Goal: Transaction & Acquisition: Purchase product/service

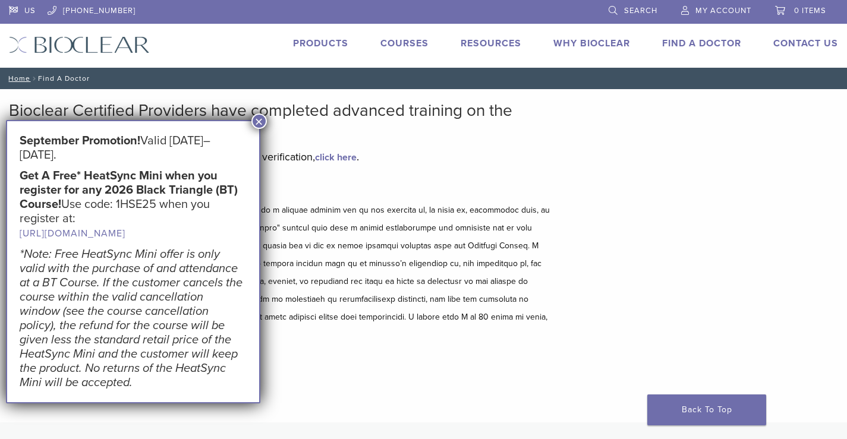
click at [261, 120] on button "×" at bounding box center [258, 120] width 15 height 15
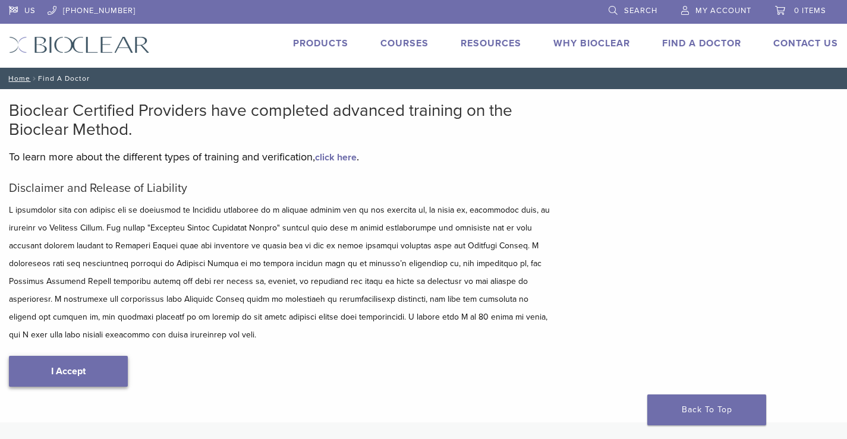
click at [89, 356] on link "I Accept" at bounding box center [68, 371] width 119 height 31
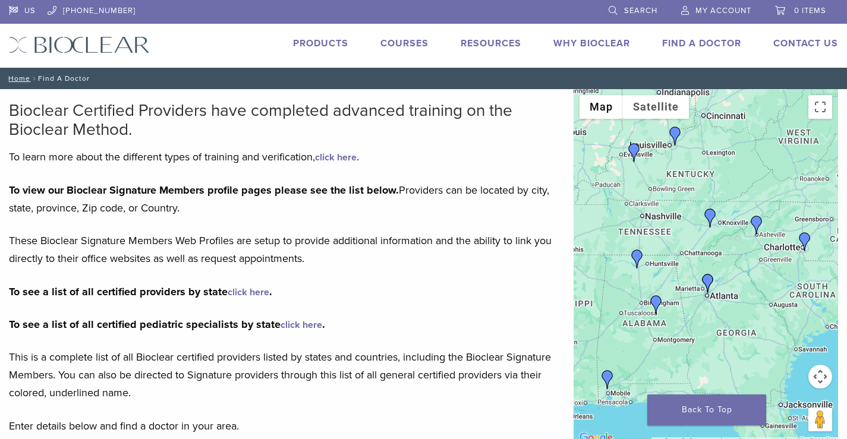
click at [305, 40] on link "Products" at bounding box center [320, 43] width 55 height 12
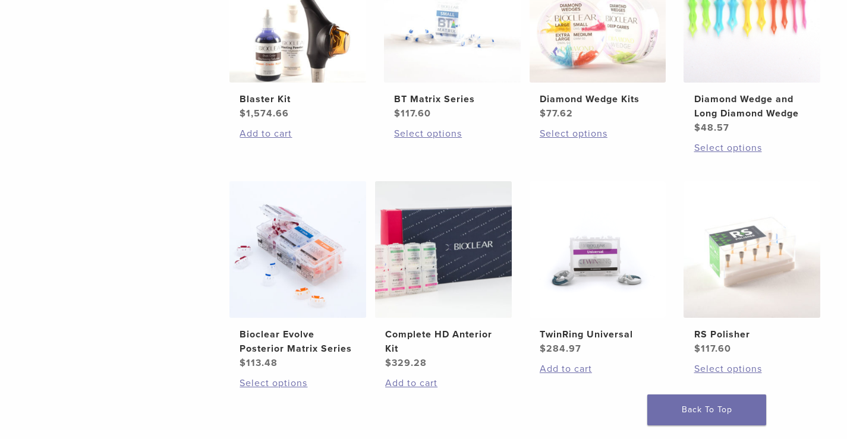
scroll to position [832, 0]
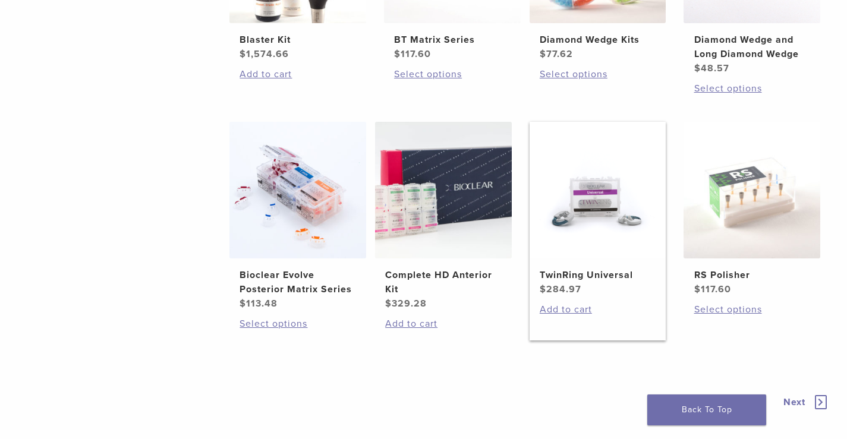
click at [595, 257] on img at bounding box center [597, 190] width 137 height 137
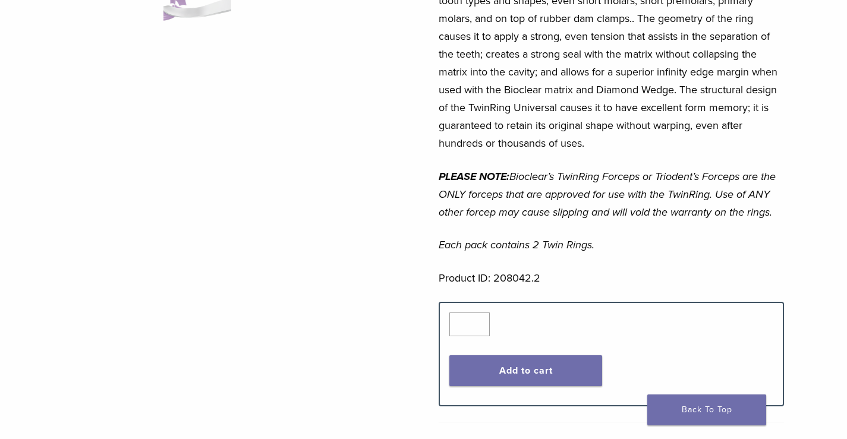
scroll to position [475, 0]
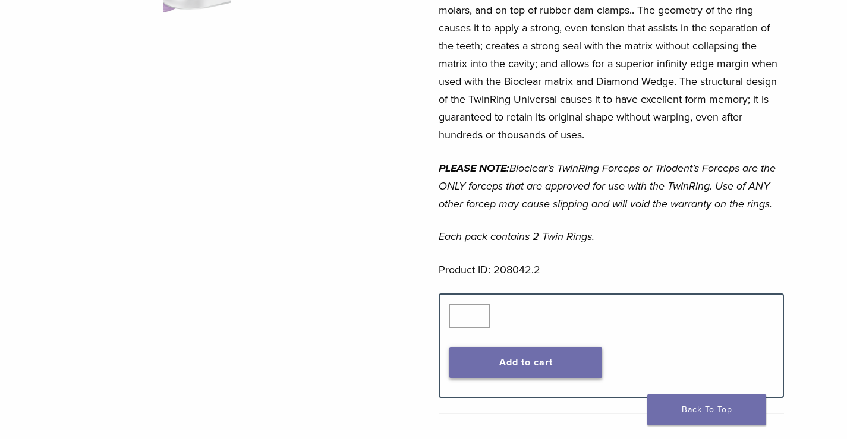
click at [521, 347] on button "Add to cart" at bounding box center [525, 362] width 153 height 31
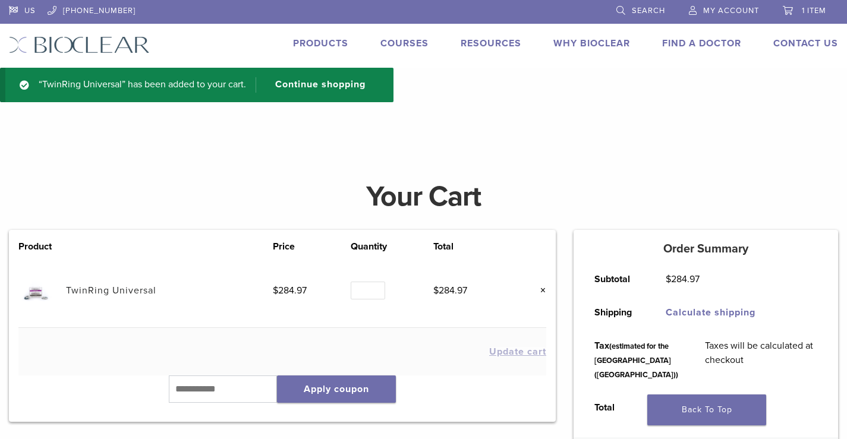
click at [323, 43] on link "Products" at bounding box center [320, 43] width 55 height 12
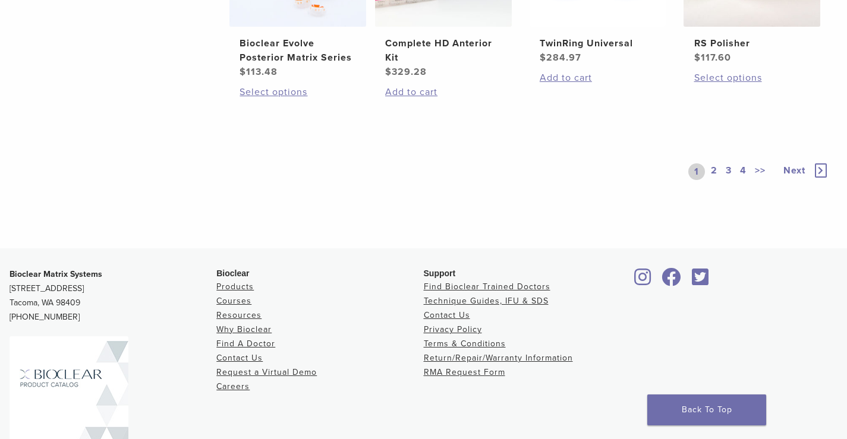
scroll to position [1070, 0]
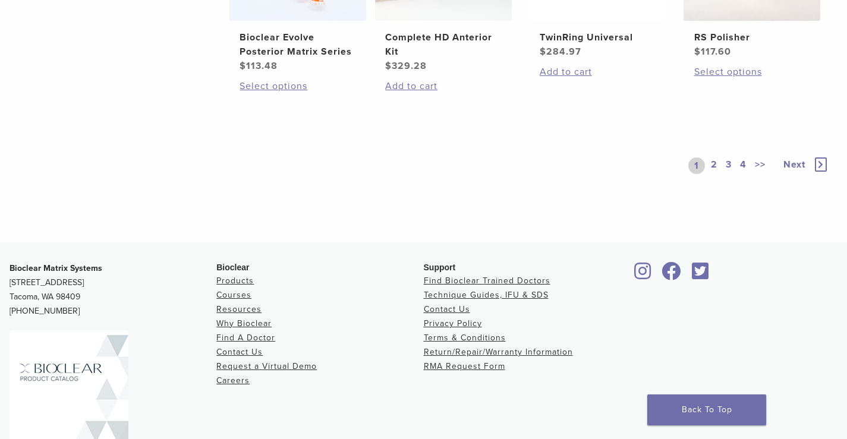
click at [795, 164] on span "Next" at bounding box center [794, 165] width 22 height 12
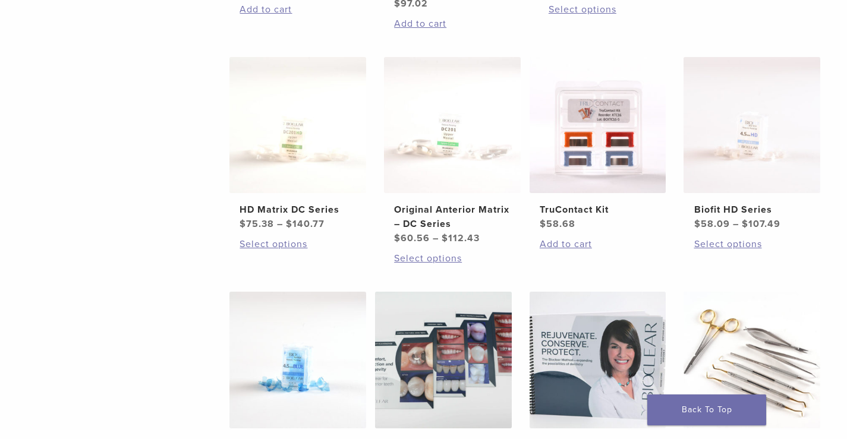
scroll to position [713, 0]
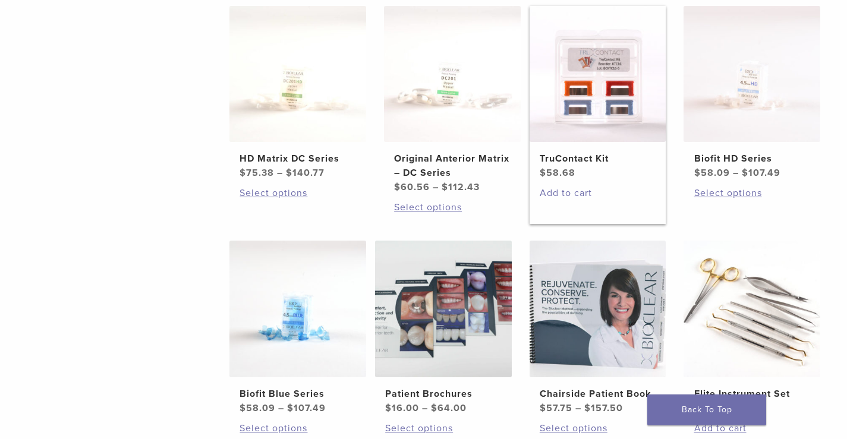
click at [556, 191] on link "Add to cart" at bounding box center [598, 193] width 116 height 14
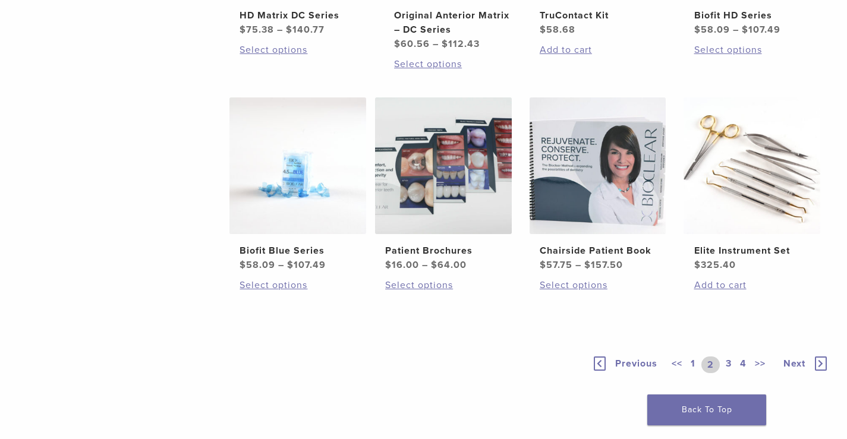
scroll to position [891, 0]
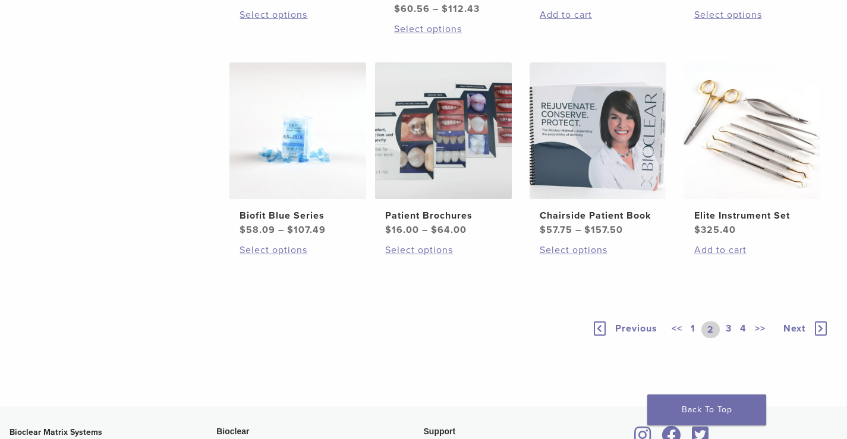
click at [819, 326] on icon at bounding box center [821, 328] width 12 height 14
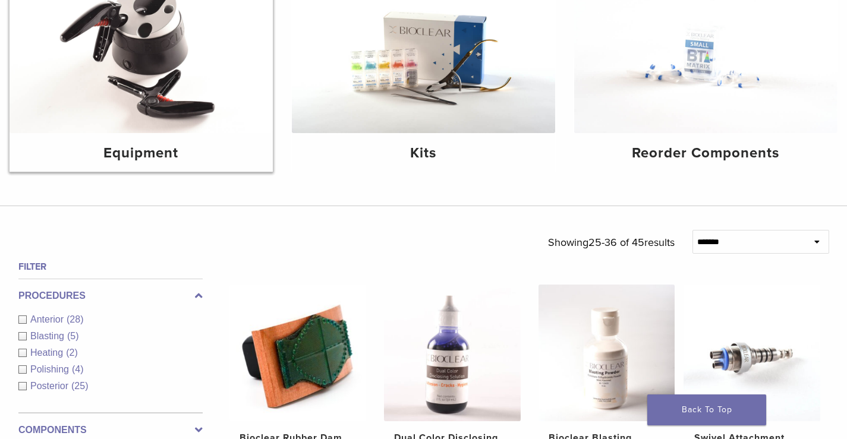
scroll to position [297, 0]
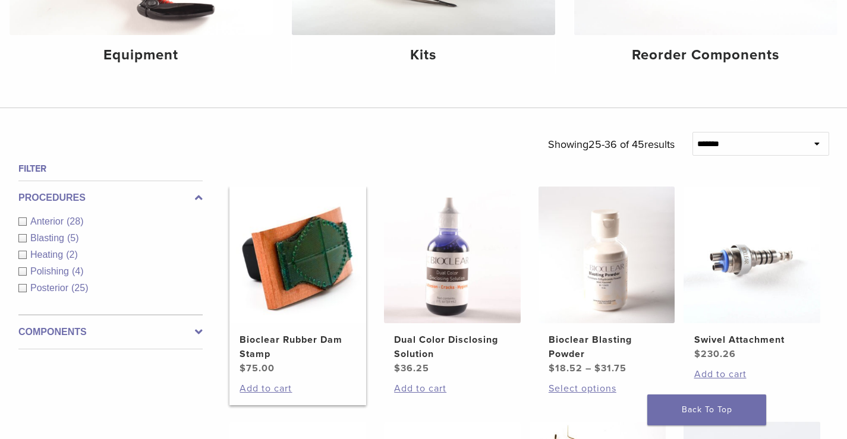
click at [311, 238] on img at bounding box center [297, 255] width 137 height 137
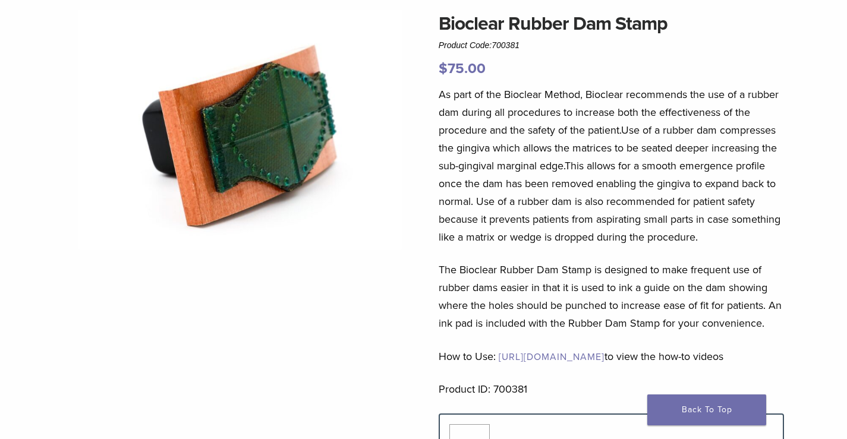
scroll to position [238, 0]
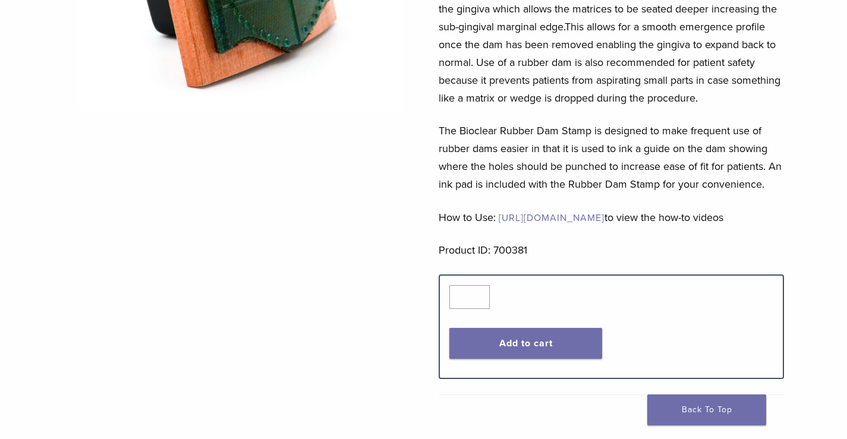
click at [532, 219] on span "[URL][DOMAIN_NAME]" at bounding box center [552, 218] width 106 height 12
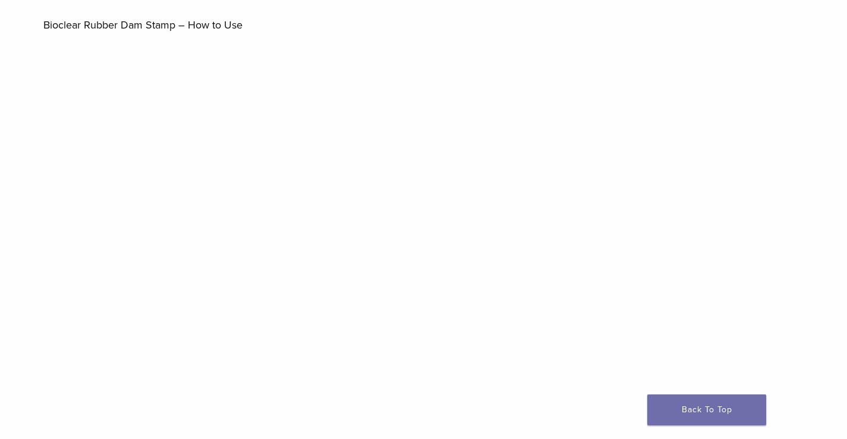
scroll to position [773, 0]
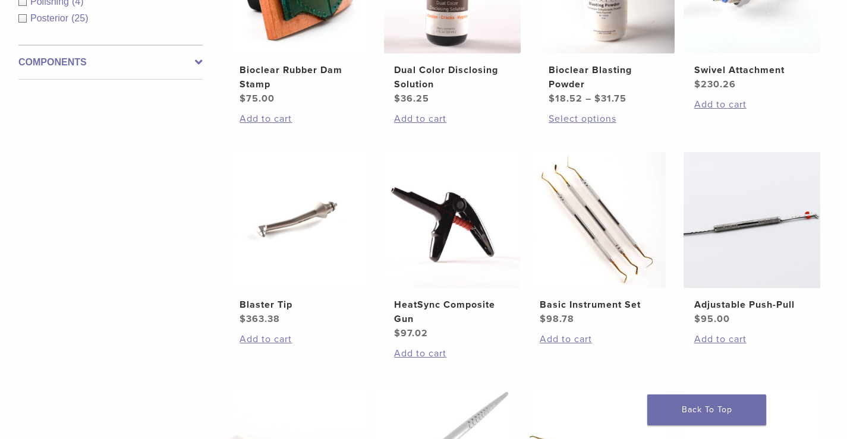
scroll to position [594, 0]
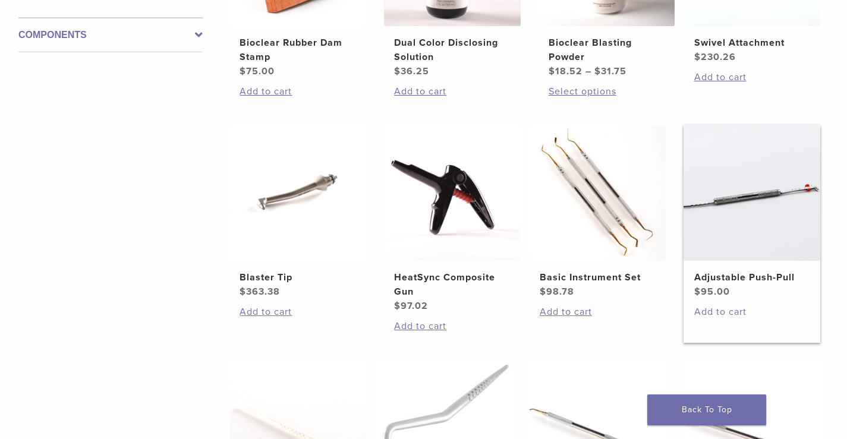
click at [733, 313] on link "Add to cart" at bounding box center [752, 312] width 116 height 14
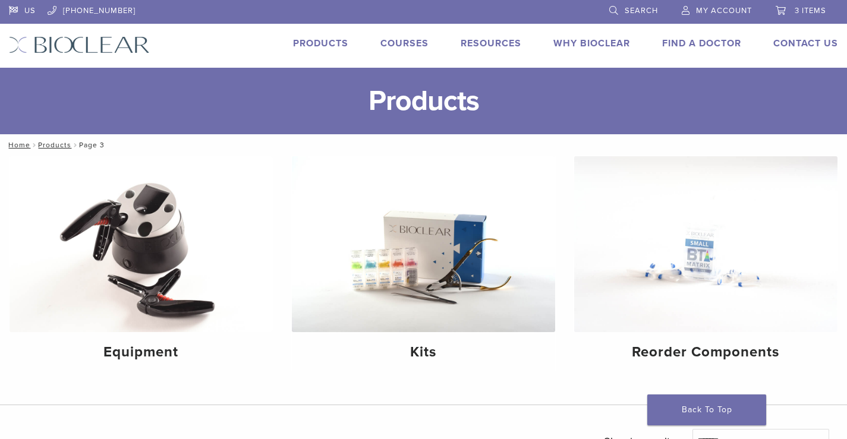
click at [798, 8] on span "3 items" at bounding box center [809, 11] width 31 height 10
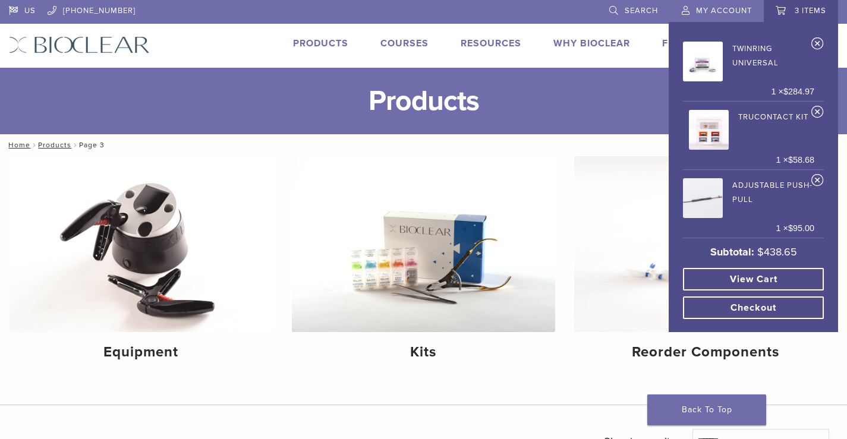
click at [792, 119] on link "TruContact Kit" at bounding box center [748, 127] width 119 height 43
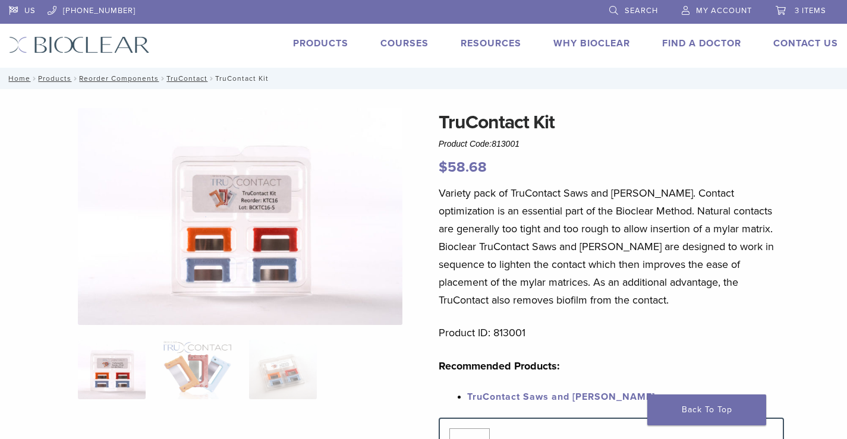
click at [800, 7] on span "3 items" at bounding box center [809, 11] width 31 height 10
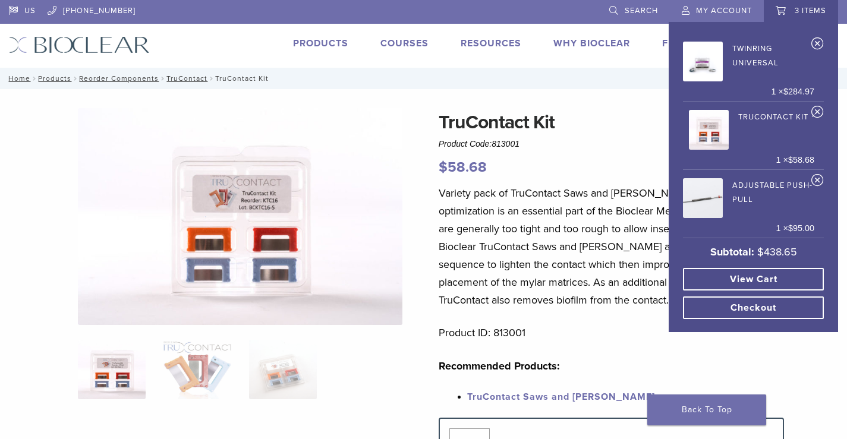
click at [815, 112] on link "×" at bounding box center [817, 114] width 12 height 18
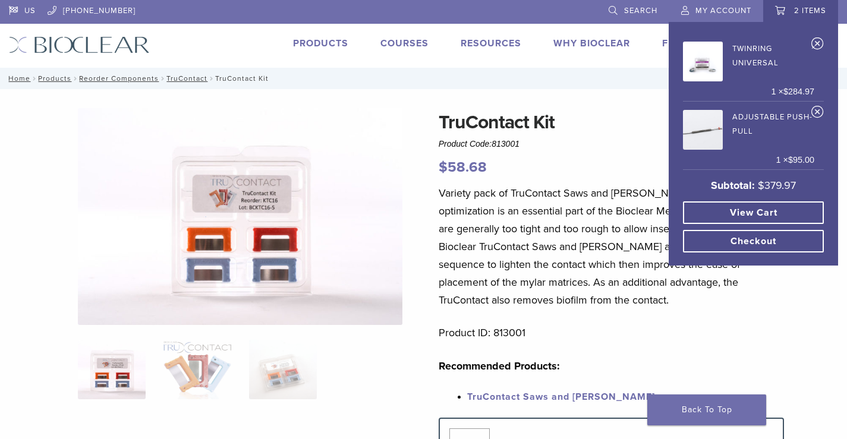
click at [816, 39] on link "×" at bounding box center [817, 46] width 12 height 18
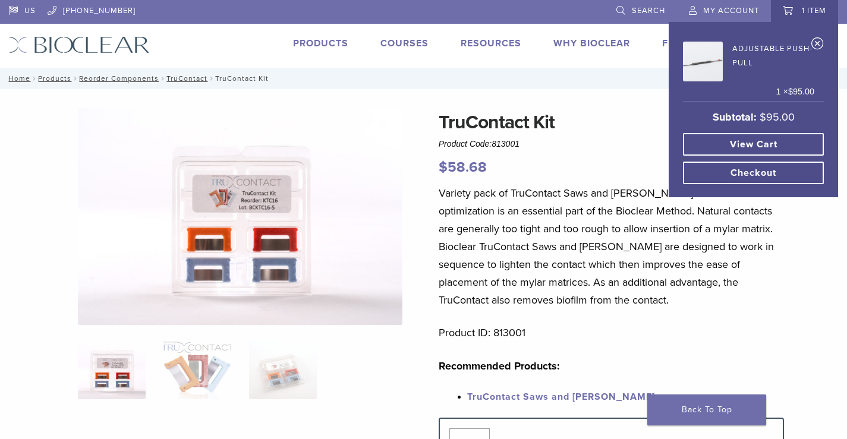
click at [818, 108] on p "Subtotal: $ 95.00" at bounding box center [753, 118] width 141 height 25
